Goal: Find specific page/section: Find specific page/section

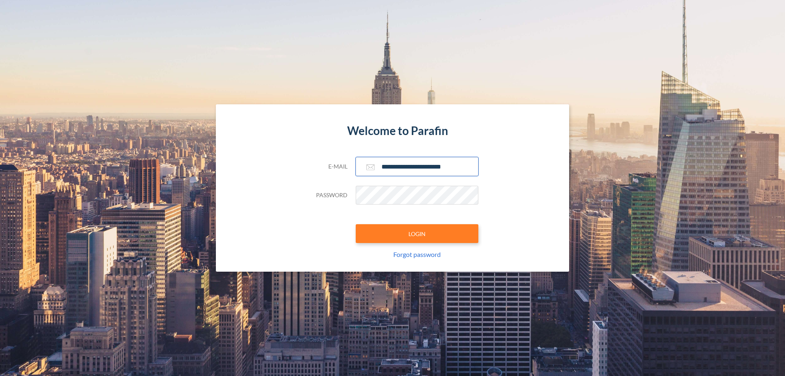
type input "**********"
click at [417, 234] on button "LOGIN" at bounding box center [417, 233] width 123 height 19
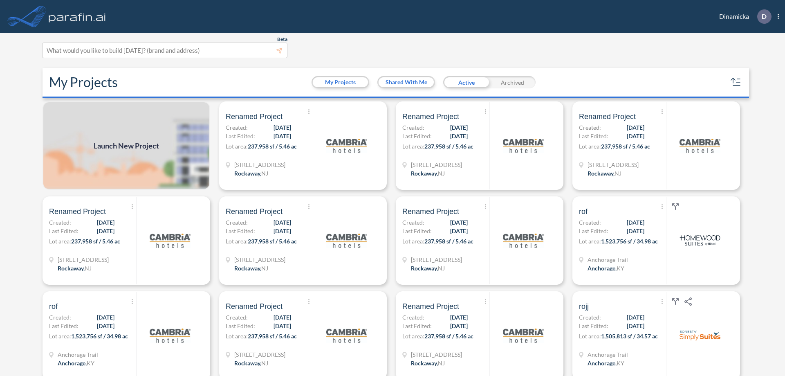
scroll to position [2, 0]
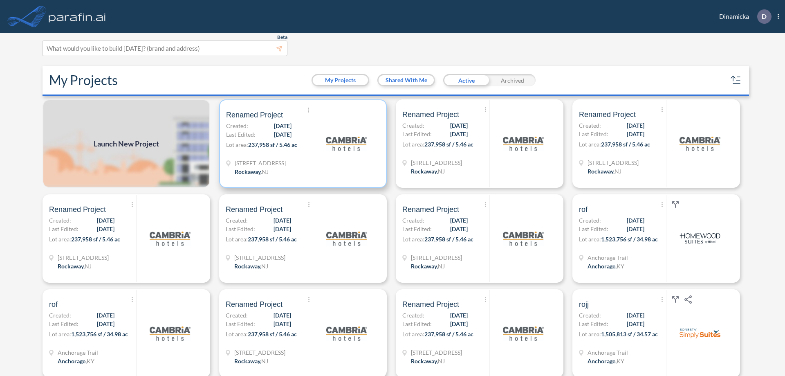
click at [301, 144] on p "Lot area: 237,958 sf / 5.46 ac" at bounding box center [269, 146] width 87 height 12
